Goal: Transaction & Acquisition: Purchase product/service

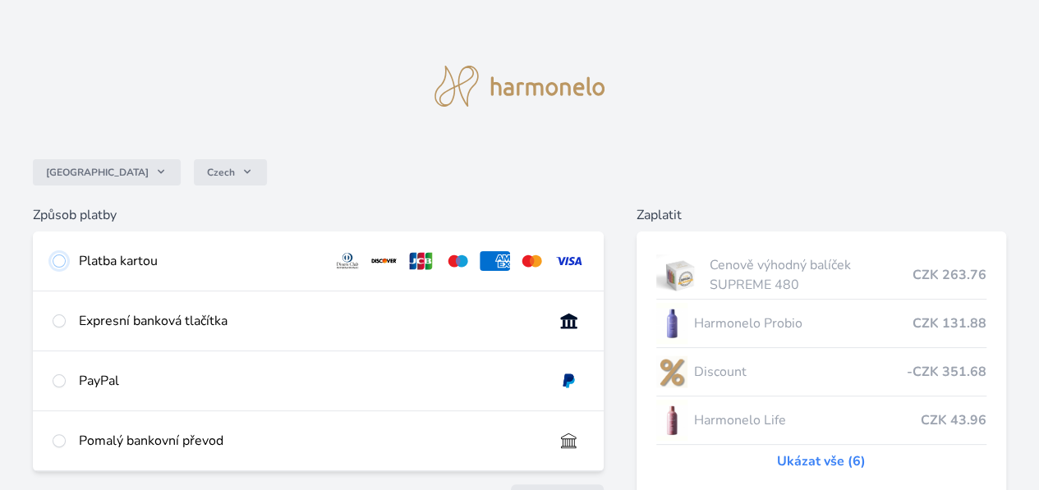
click at [66, 260] on input "radio" at bounding box center [59, 260] width 13 height 13
radio input "true"
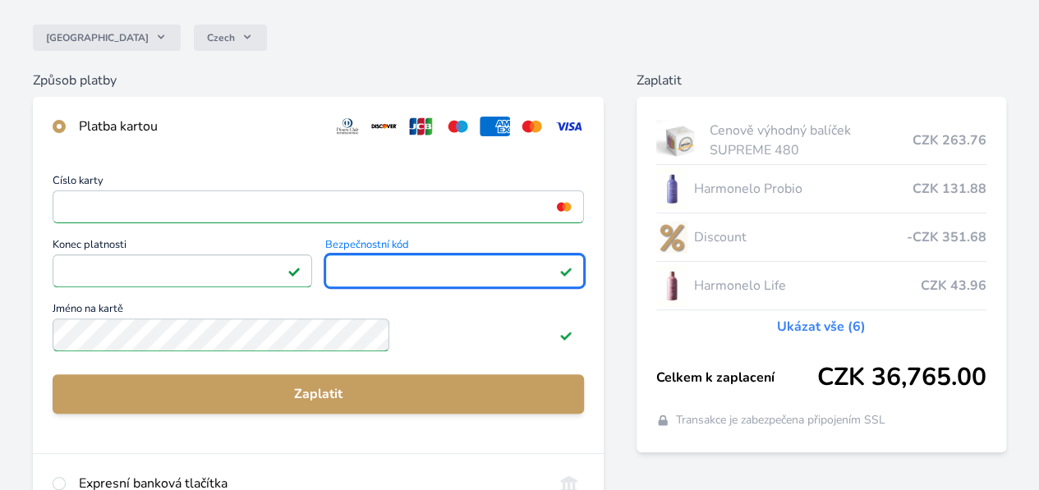
scroll to position [139, 0]
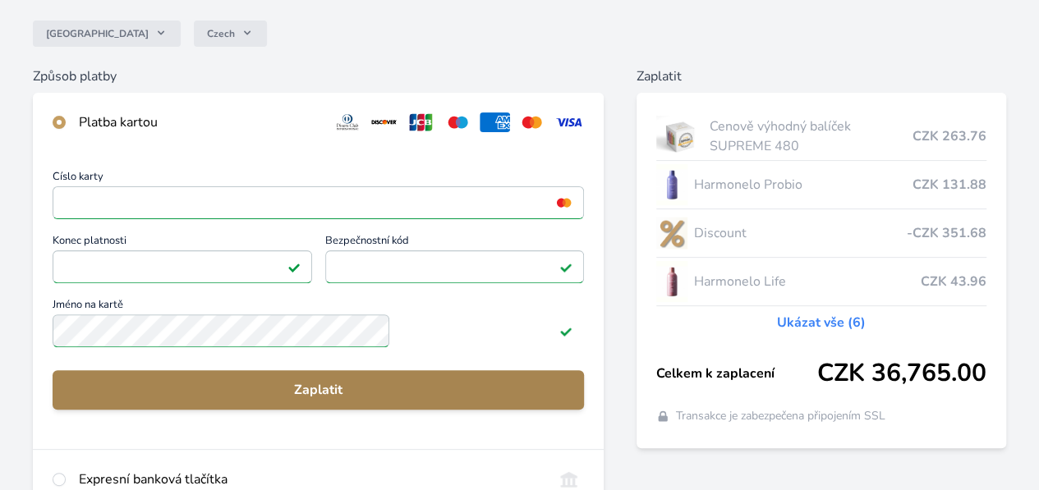
click at [406, 398] on span "Zaplatit" at bounding box center [318, 390] width 505 height 20
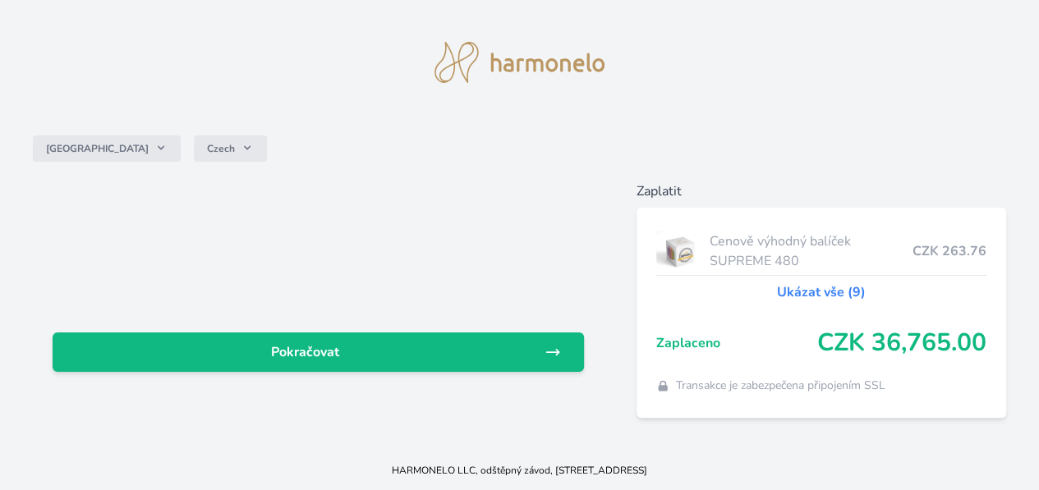
scroll to position [93, 0]
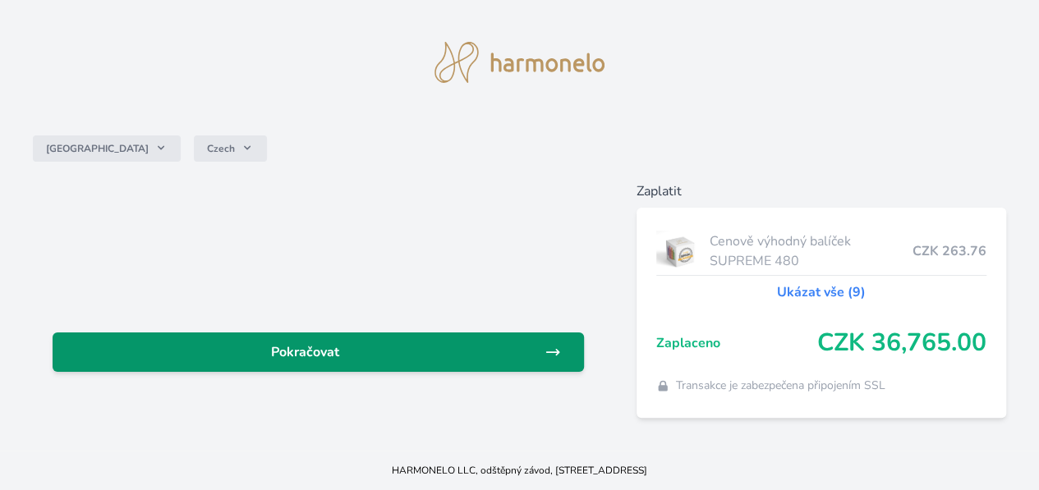
click at [439, 342] on span "Pokračovat" at bounding box center [305, 352] width 479 height 20
